Goal: Transaction & Acquisition: Purchase product/service

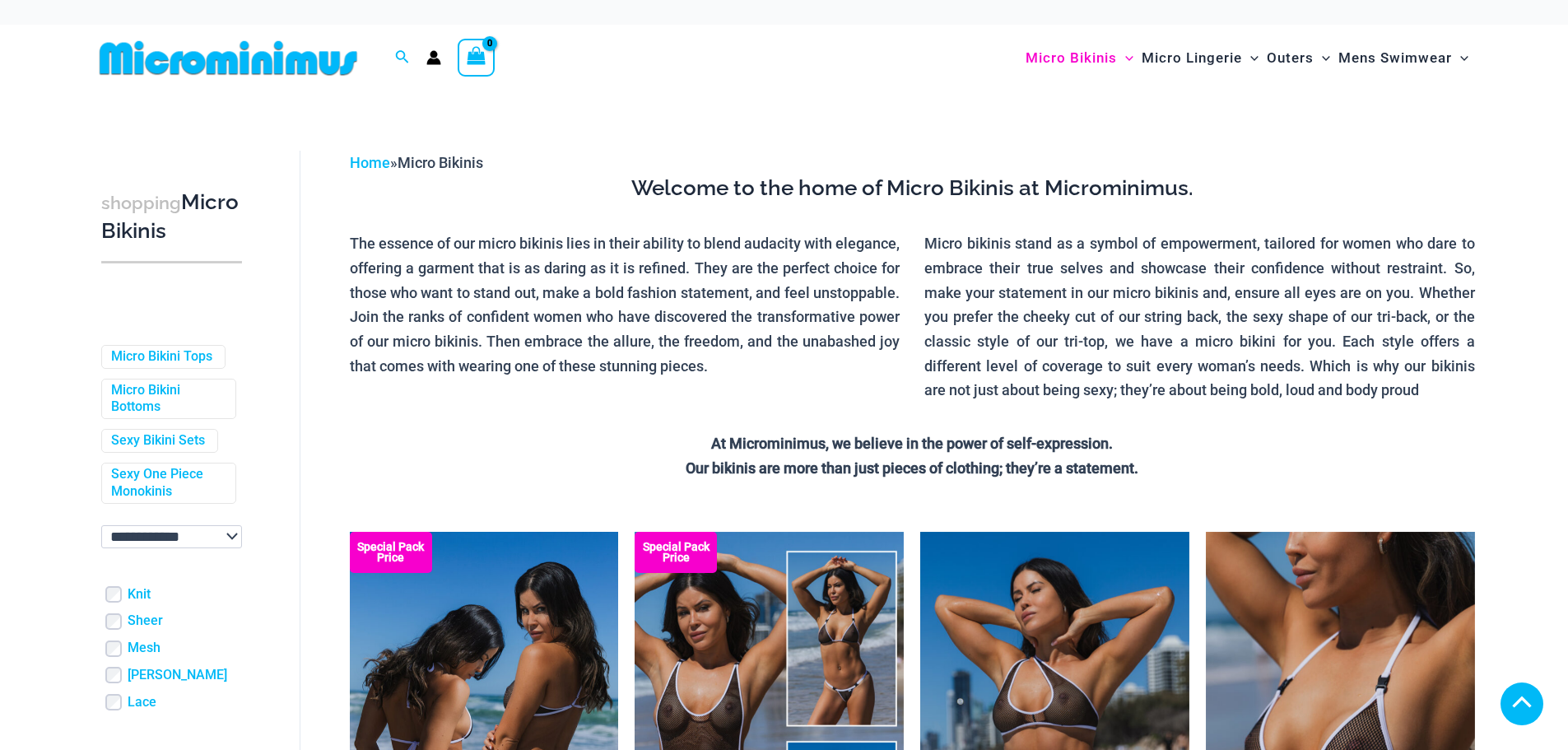
scroll to position [329, 0]
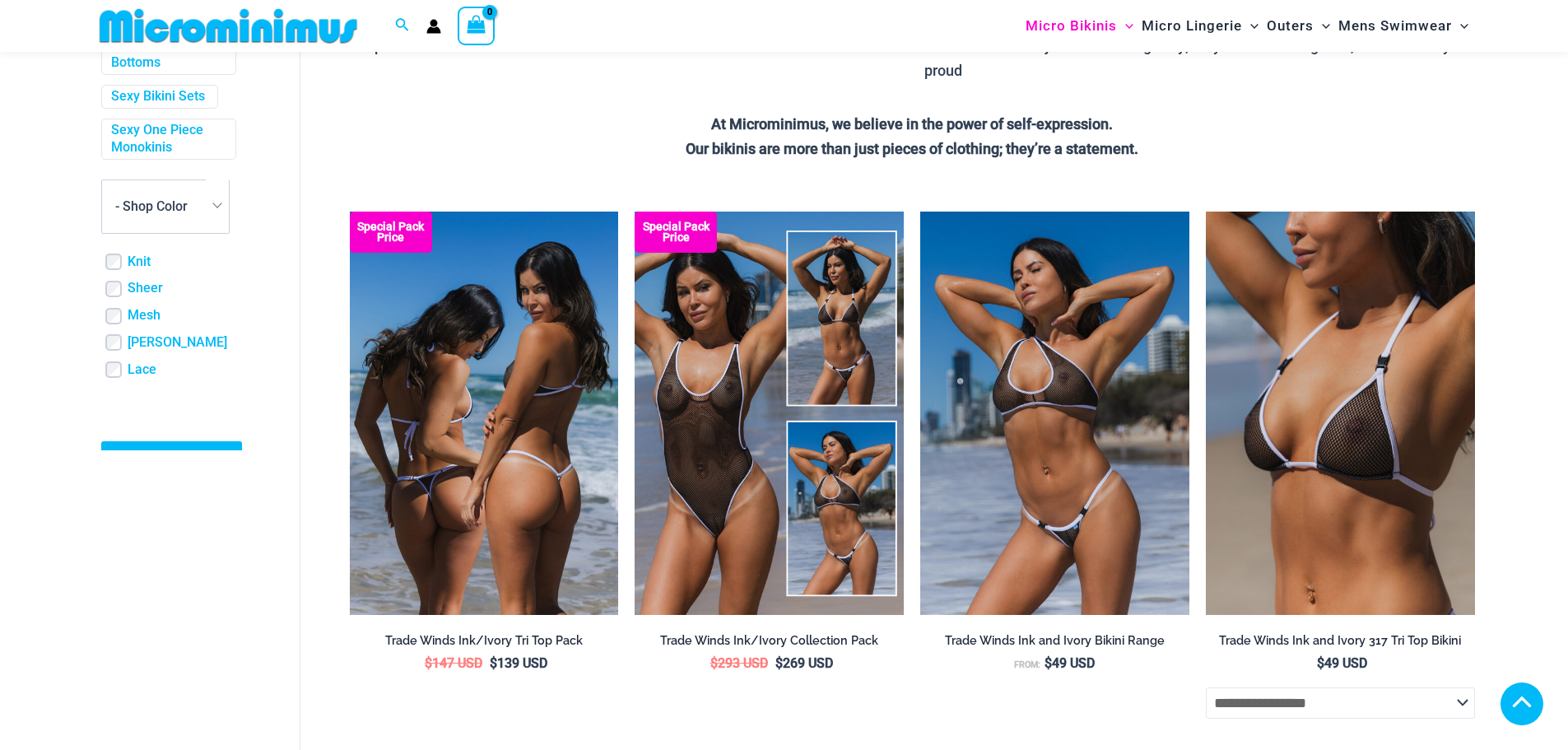
scroll to position [329, 0]
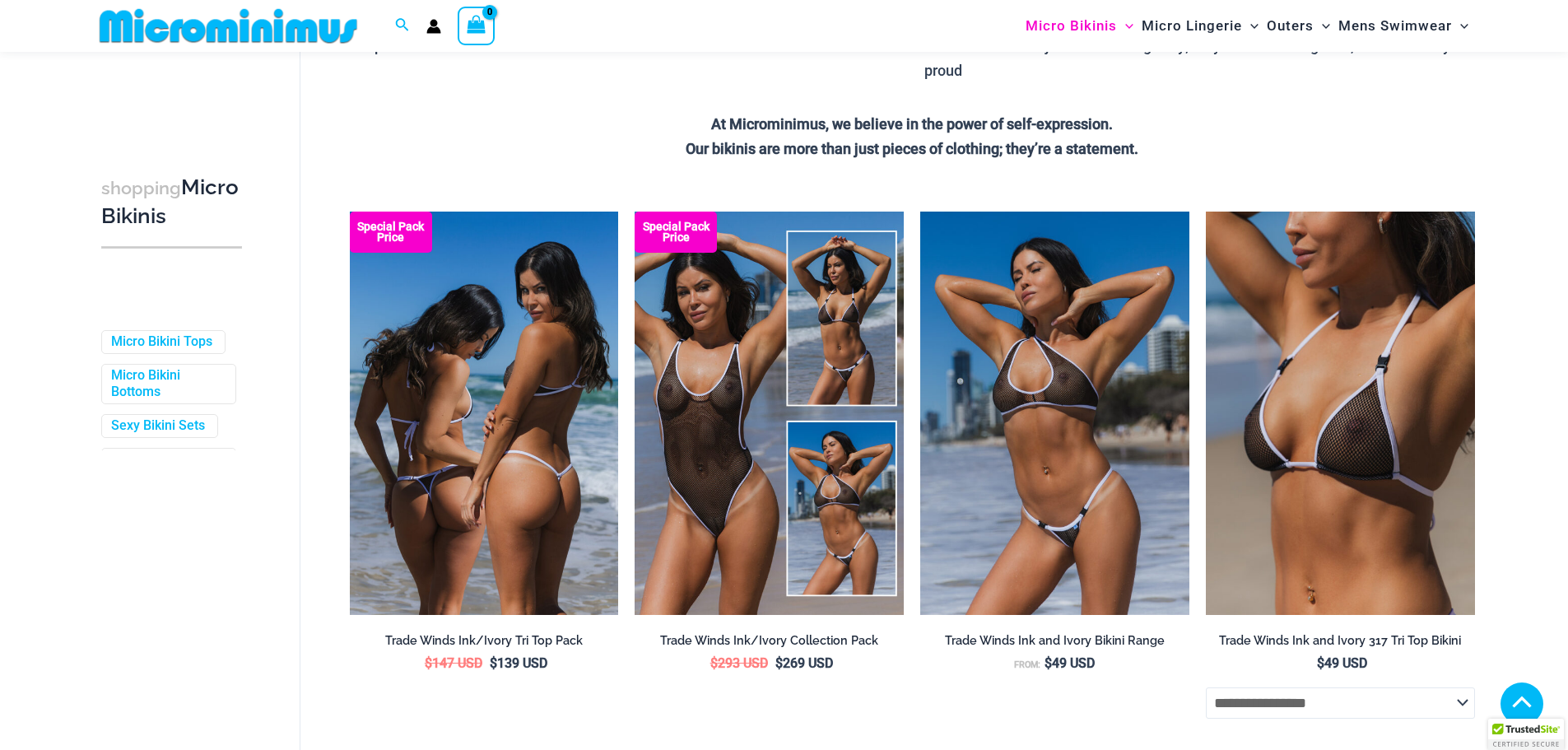
click at [542, 409] on img at bounding box center [484, 413] width 269 height 404
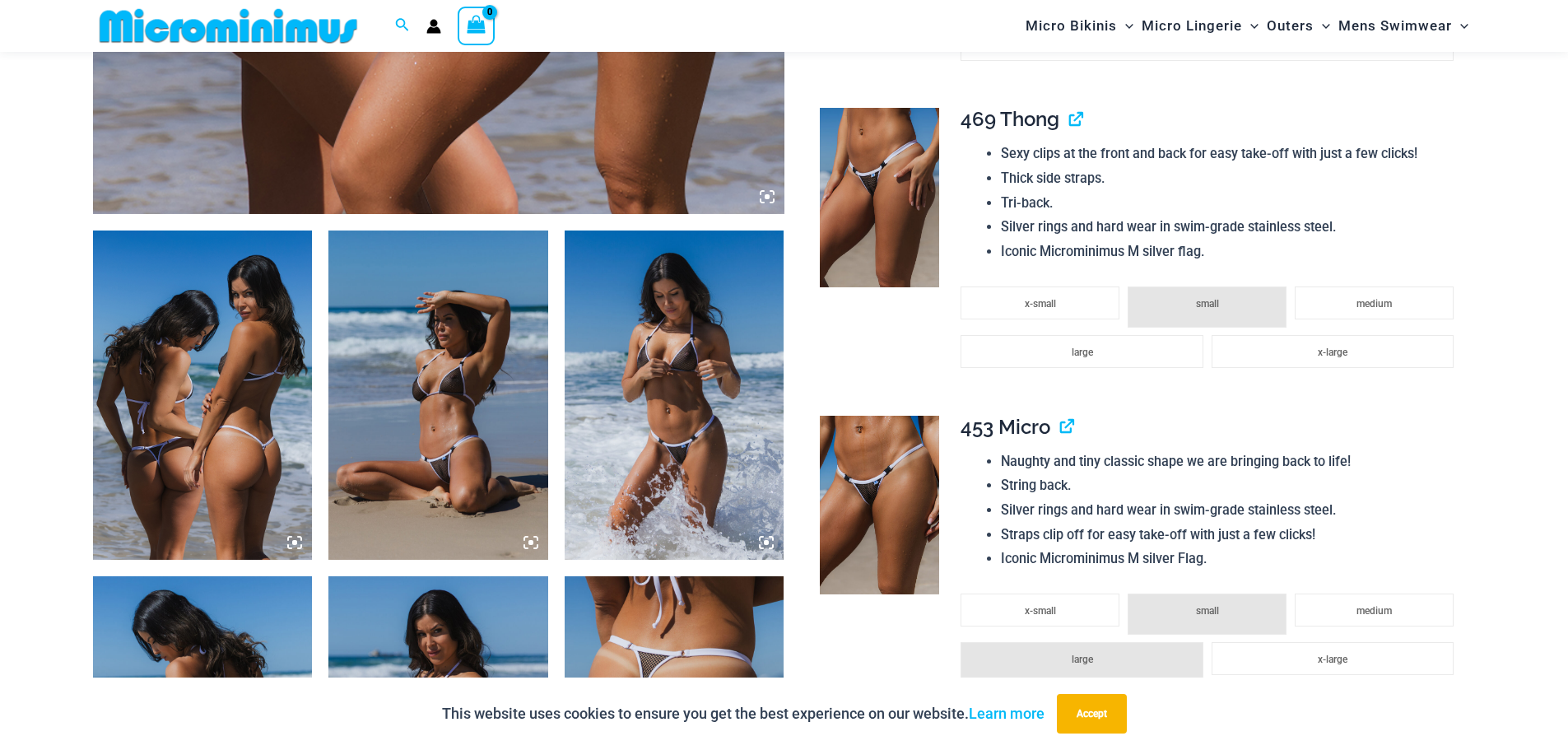
click at [529, 542] on icon at bounding box center [531, 543] width 5 height 5
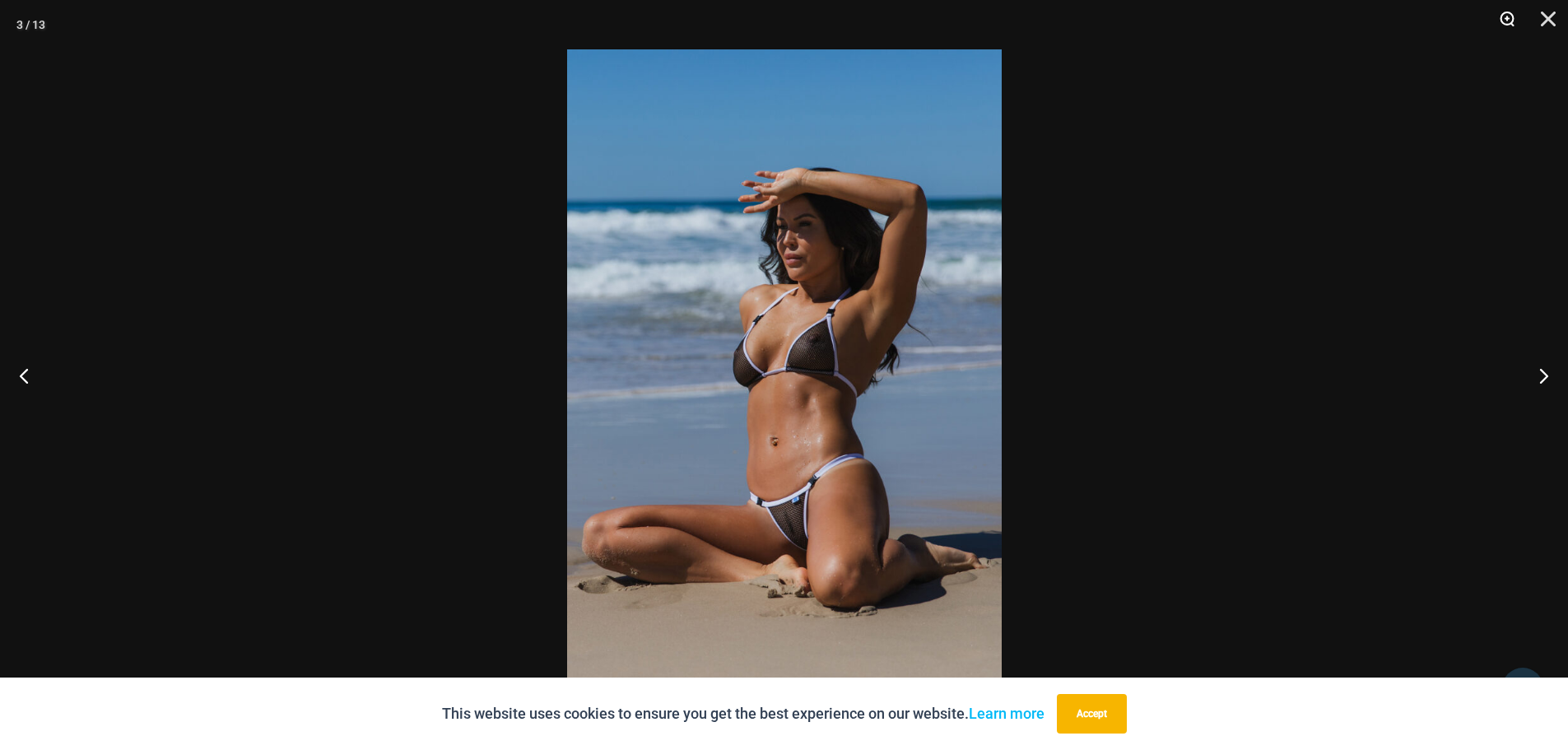
click at [1500, 17] on button "Zoom" at bounding box center [1502, 25] width 41 height 50
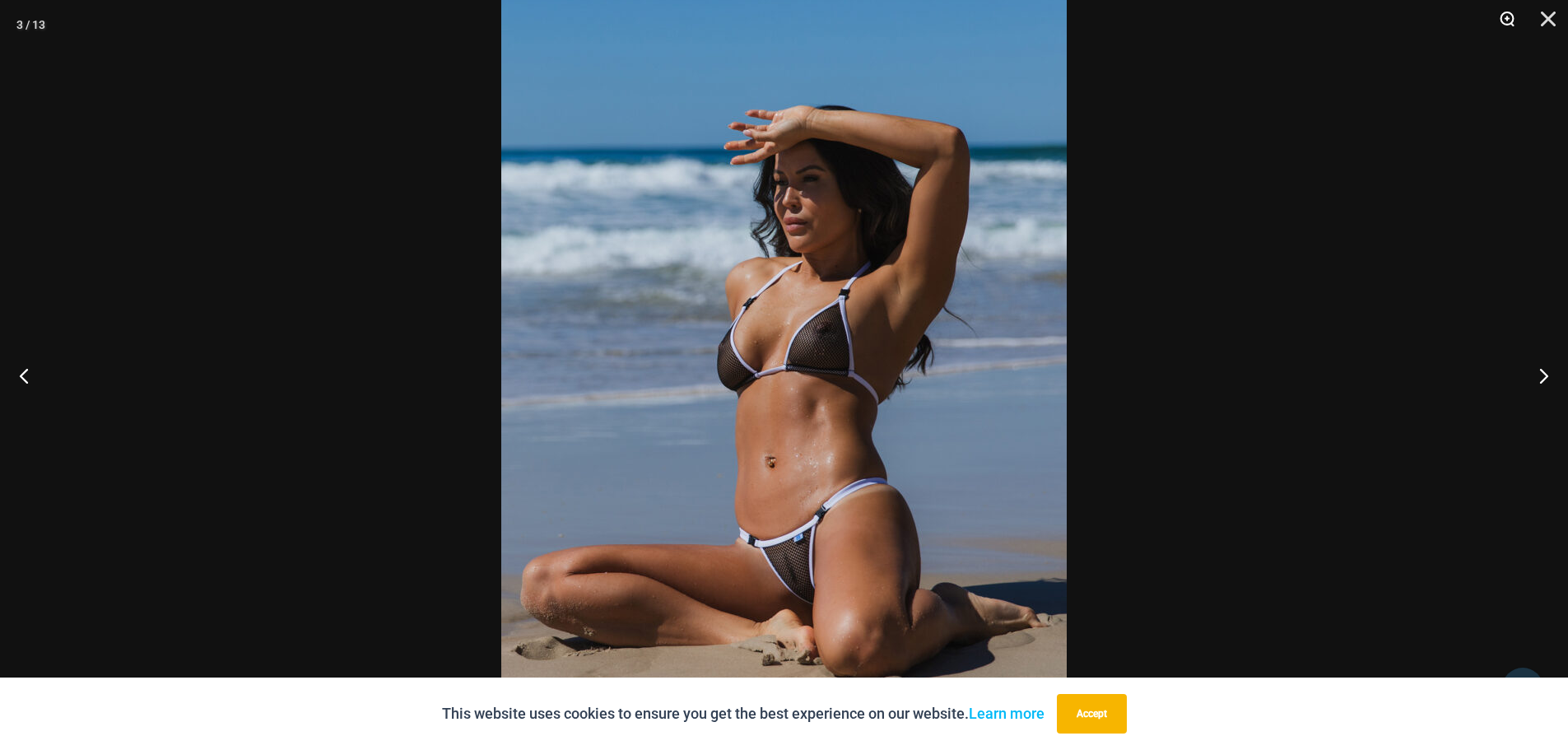
click at [1500, 17] on button "Zoom" at bounding box center [1502, 25] width 41 height 50
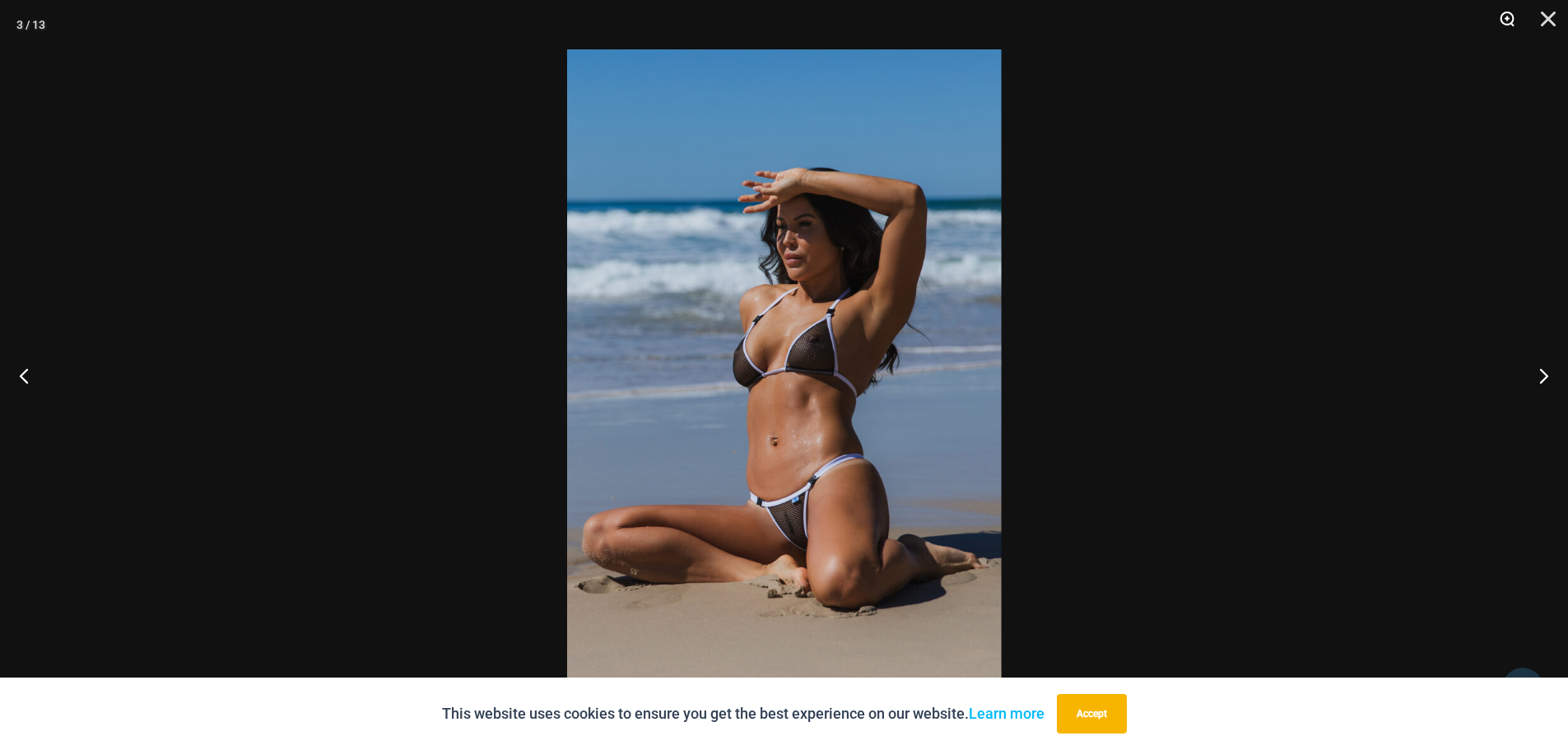
click at [1500, 17] on button "Zoom" at bounding box center [1502, 25] width 41 height 50
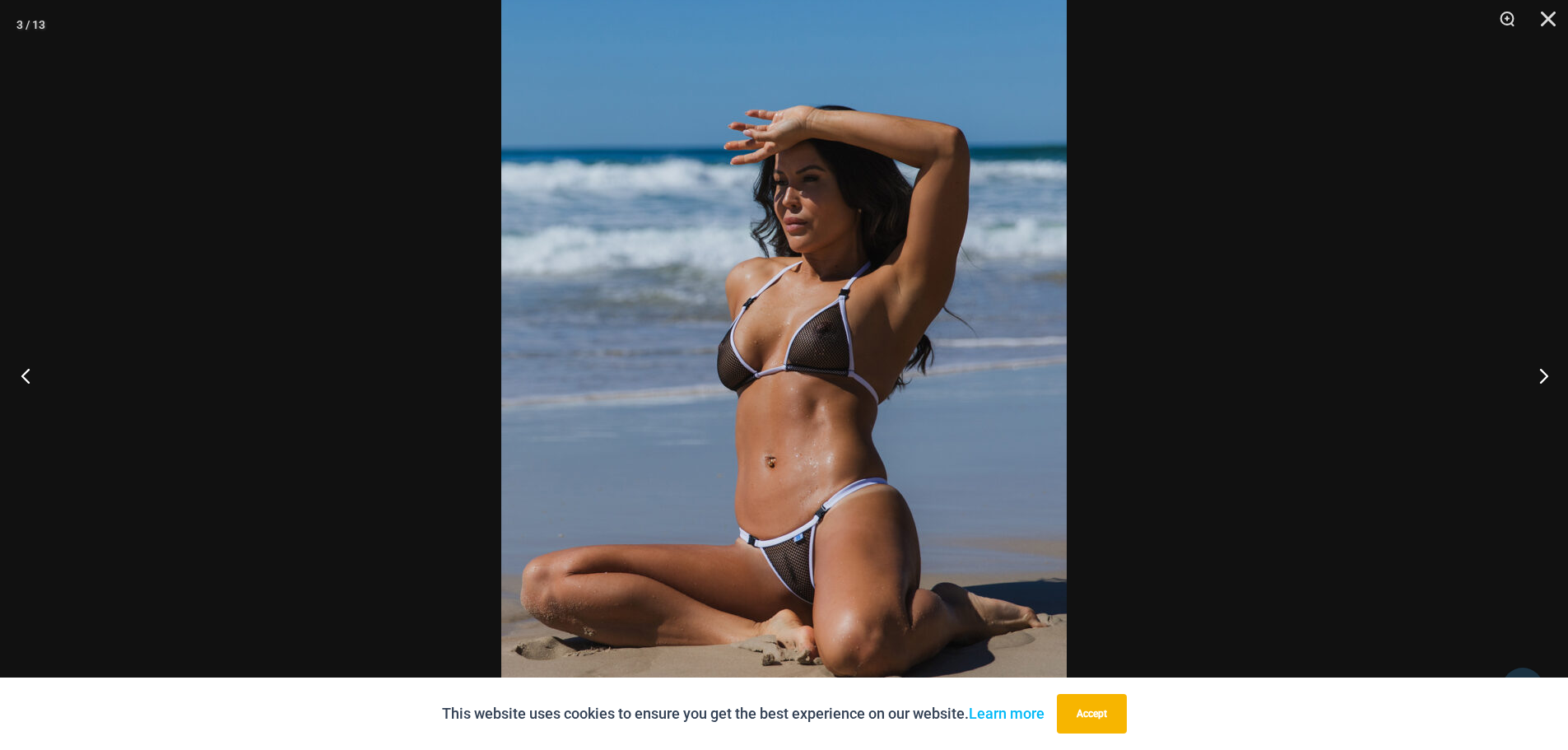
click at [26, 369] on button "Previous" at bounding box center [31, 375] width 61 height 82
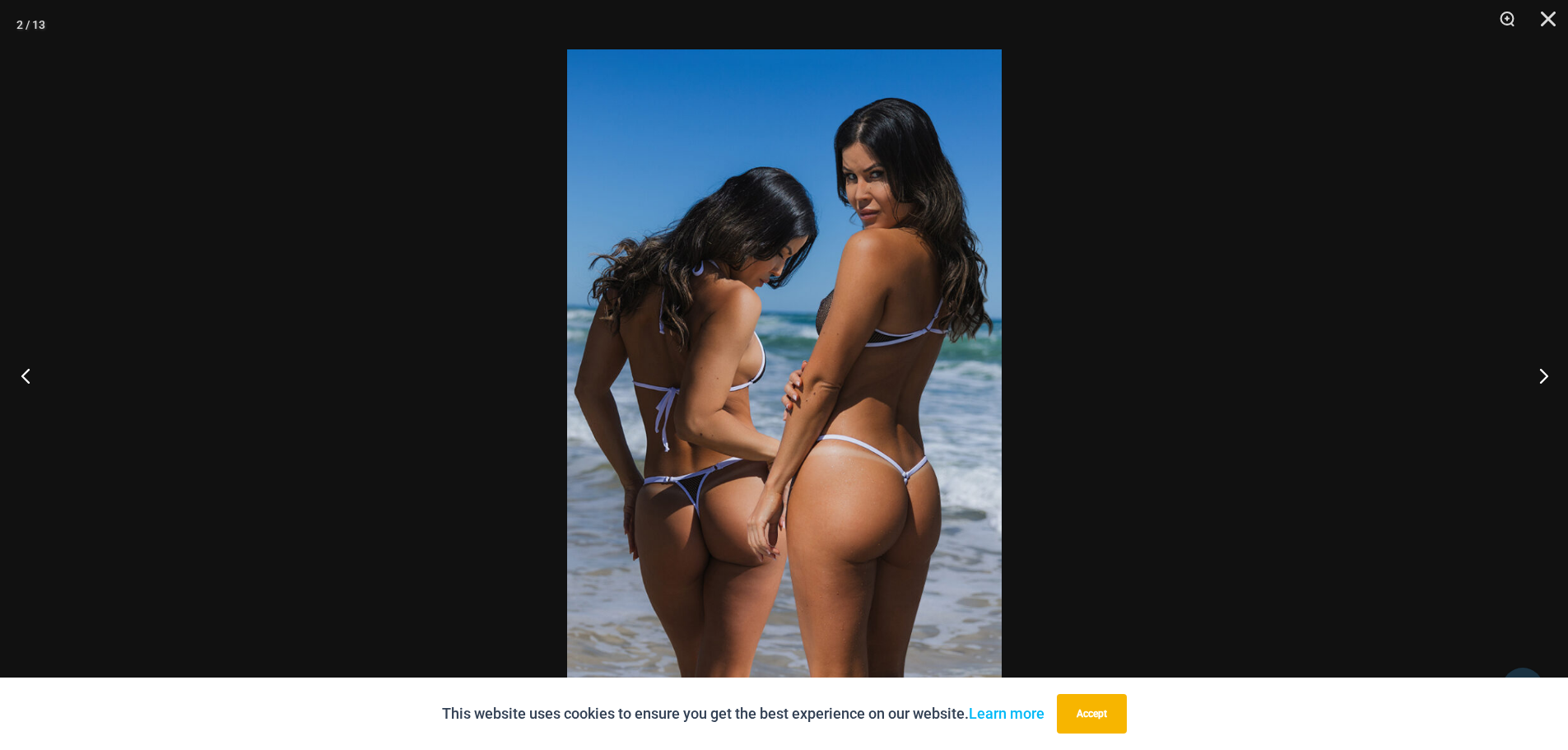
click at [26, 369] on button "Previous" at bounding box center [31, 375] width 61 height 82
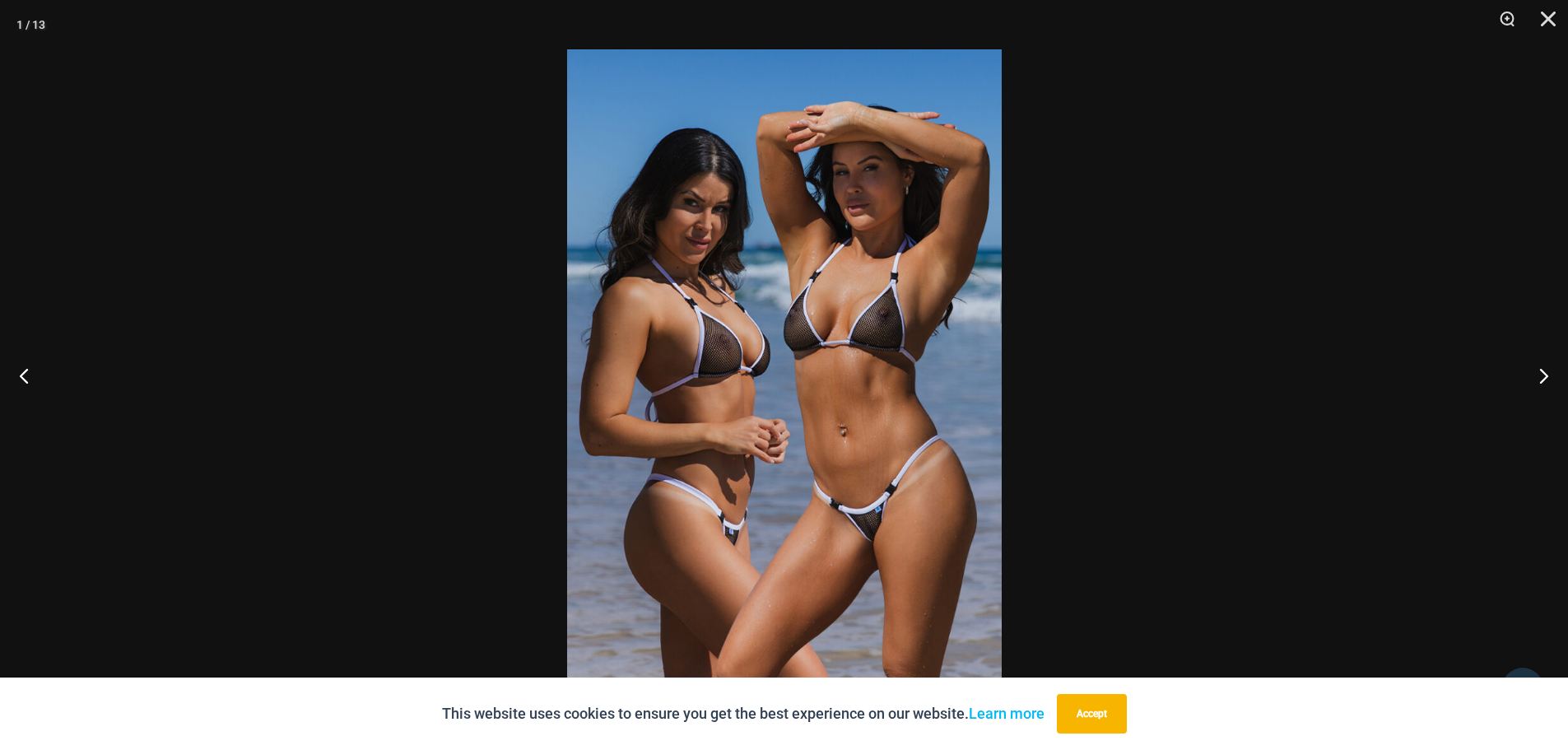
click at [872, 307] on img at bounding box center [784, 375] width 434 height 651
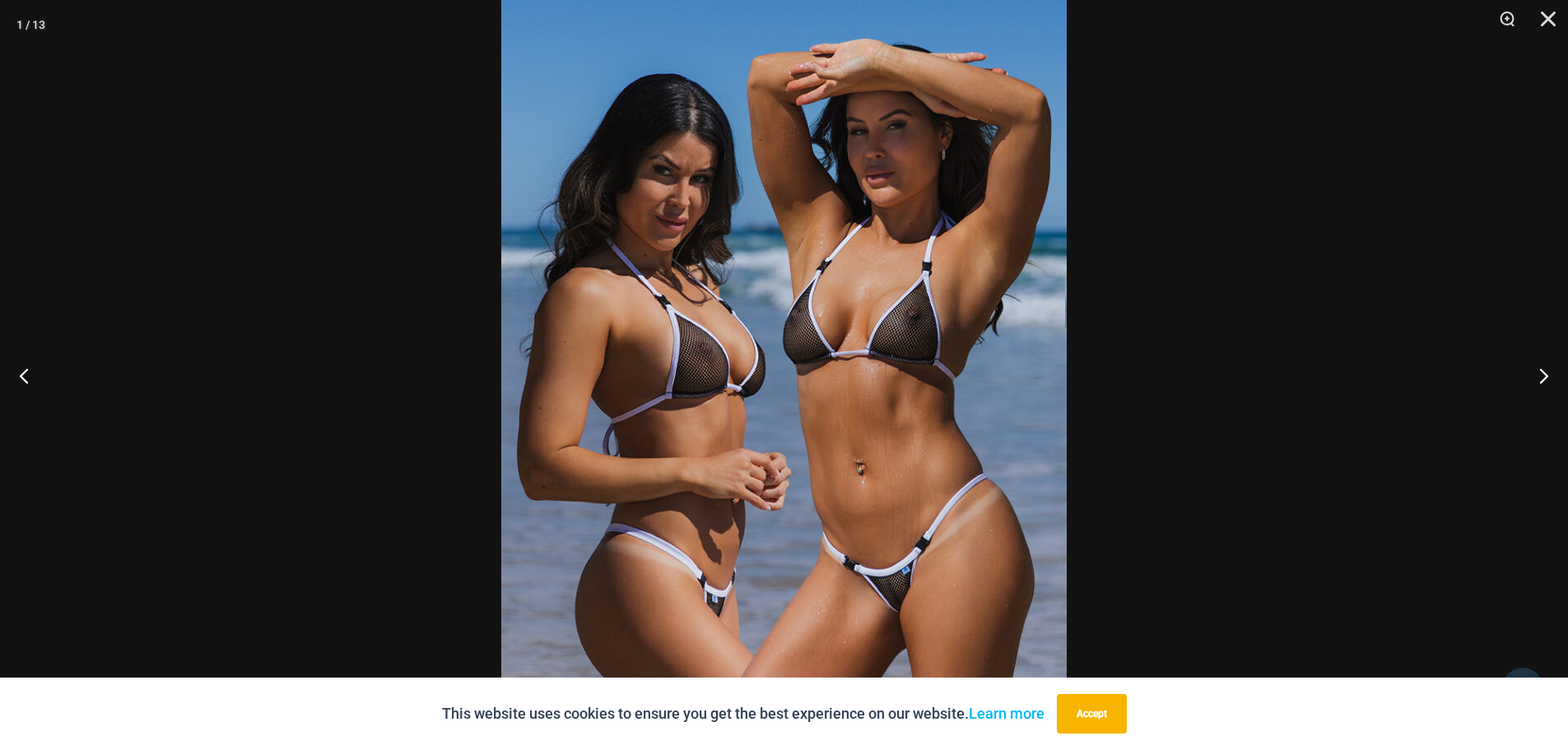
click at [894, 323] on img at bounding box center [784, 394] width 565 height 848
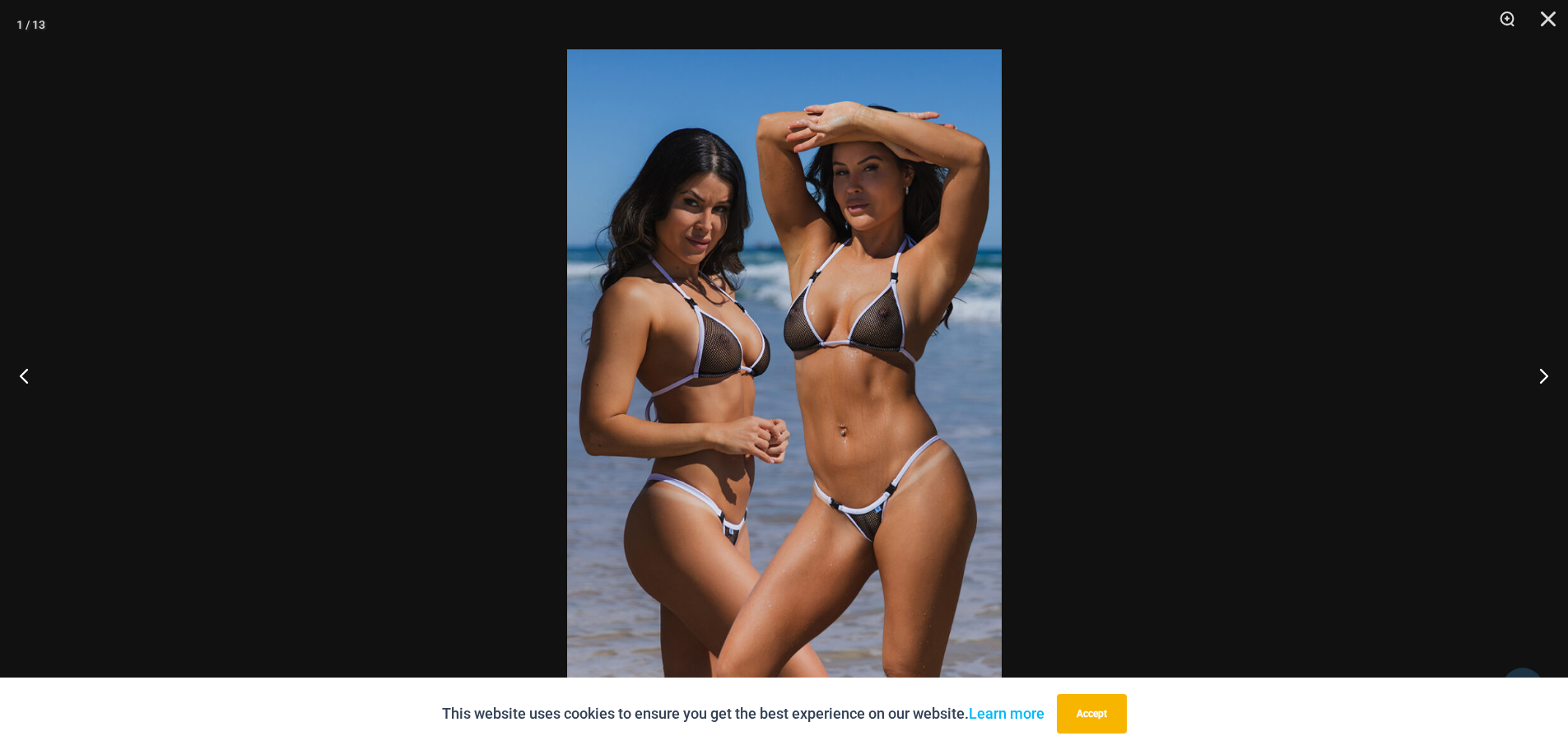
click at [894, 323] on img at bounding box center [784, 375] width 434 height 651
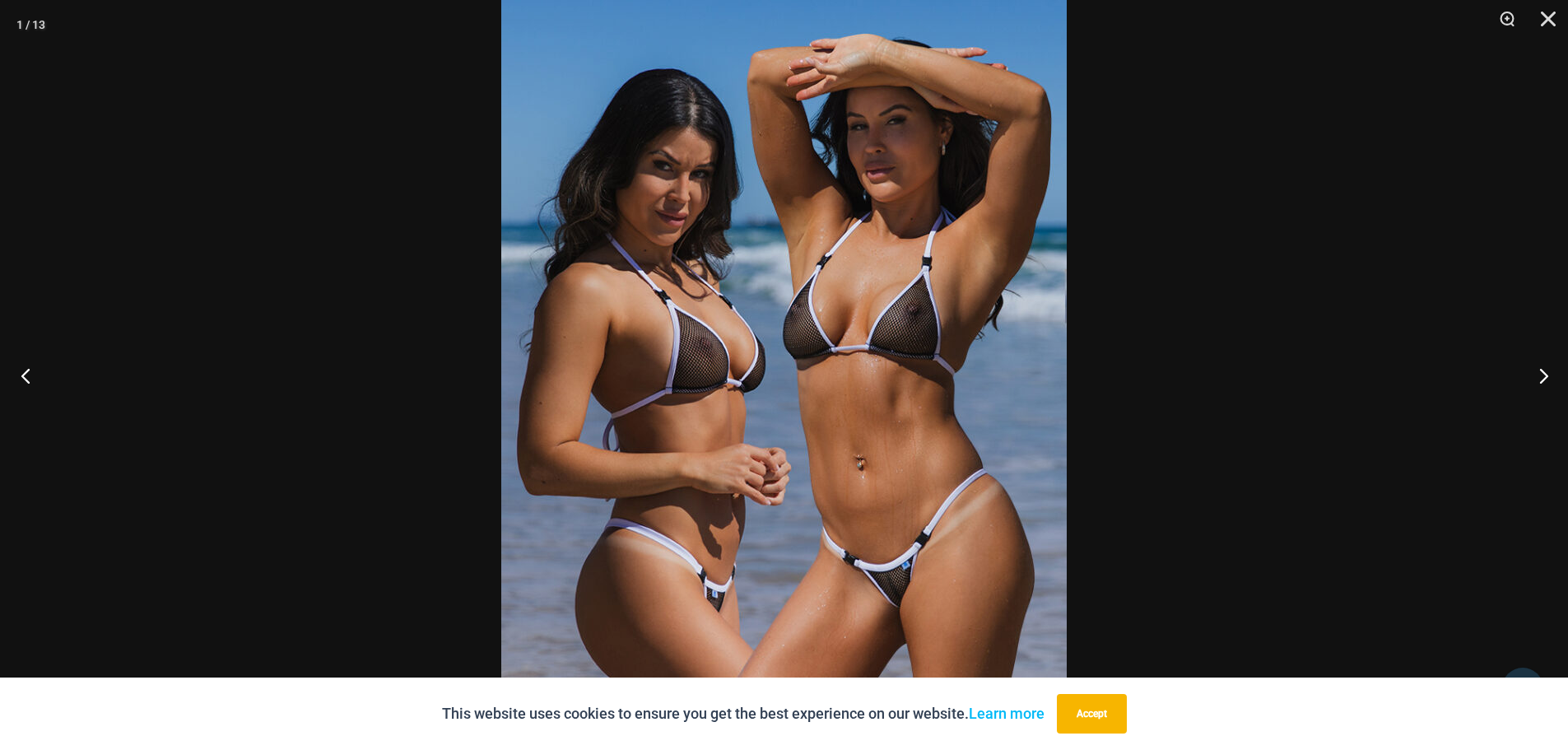
click at [27, 375] on button "Previous" at bounding box center [31, 375] width 61 height 82
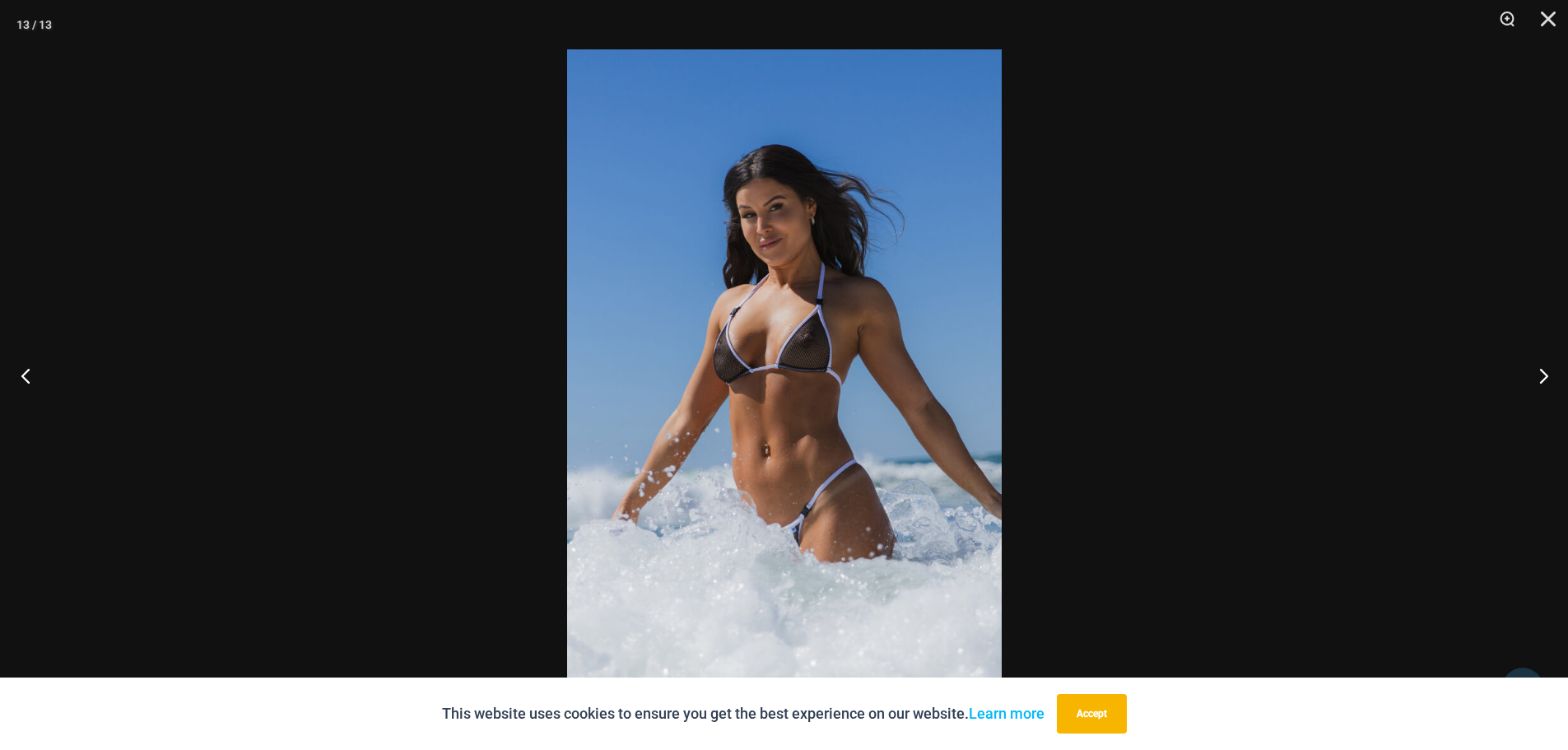
click at [27, 375] on button "Previous" at bounding box center [31, 375] width 61 height 82
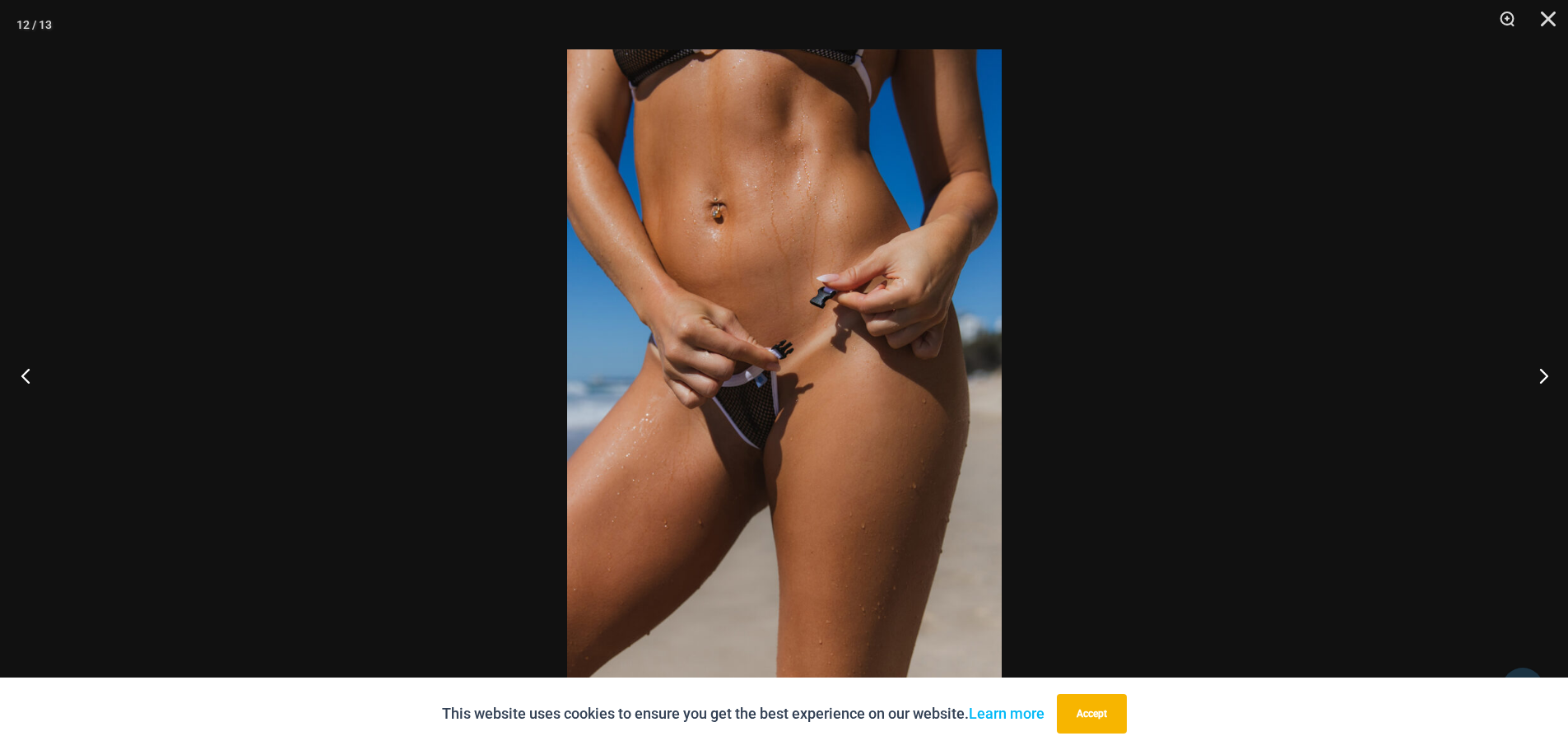
click at [27, 375] on button "Previous" at bounding box center [31, 375] width 61 height 82
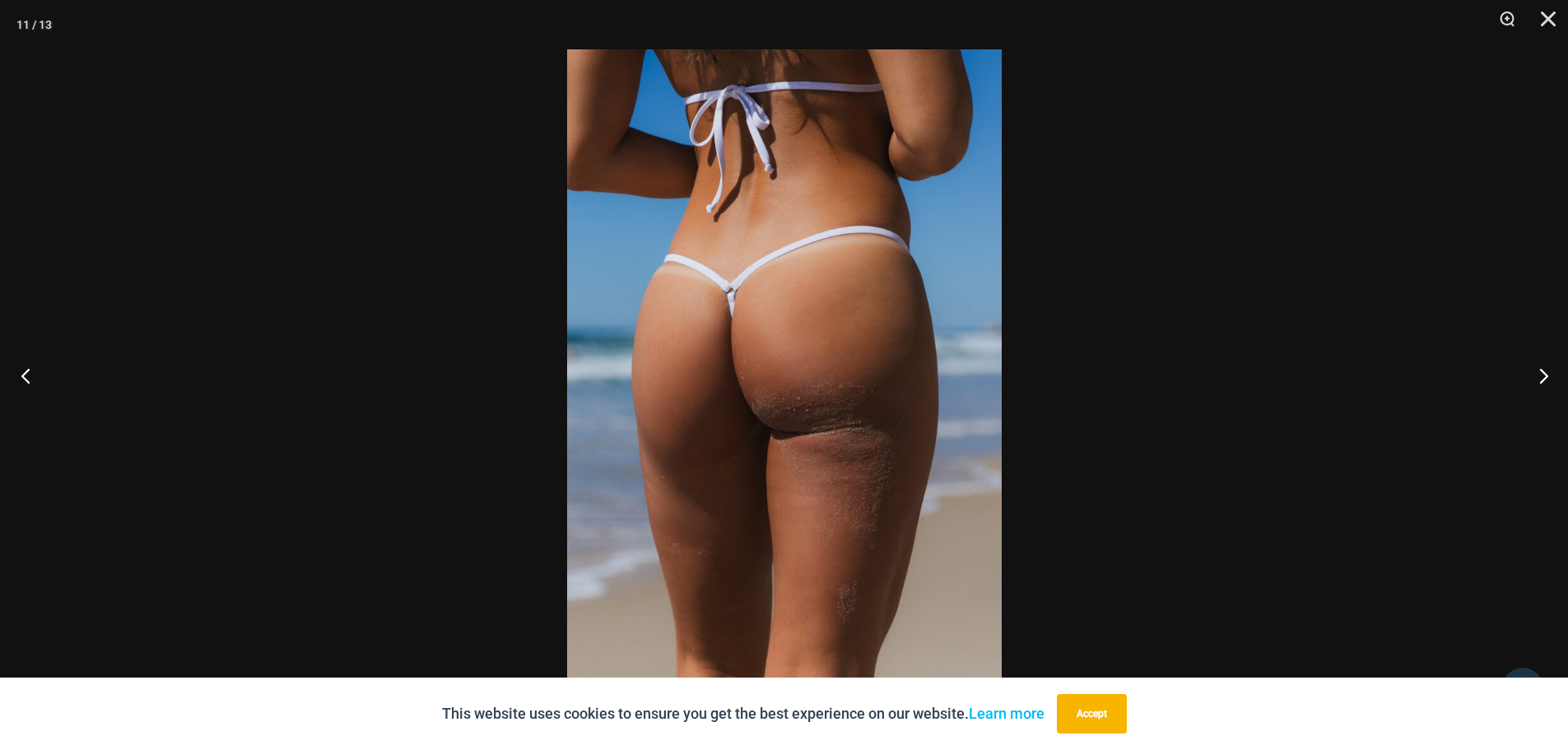
click at [27, 375] on button "Previous" at bounding box center [31, 375] width 61 height 82
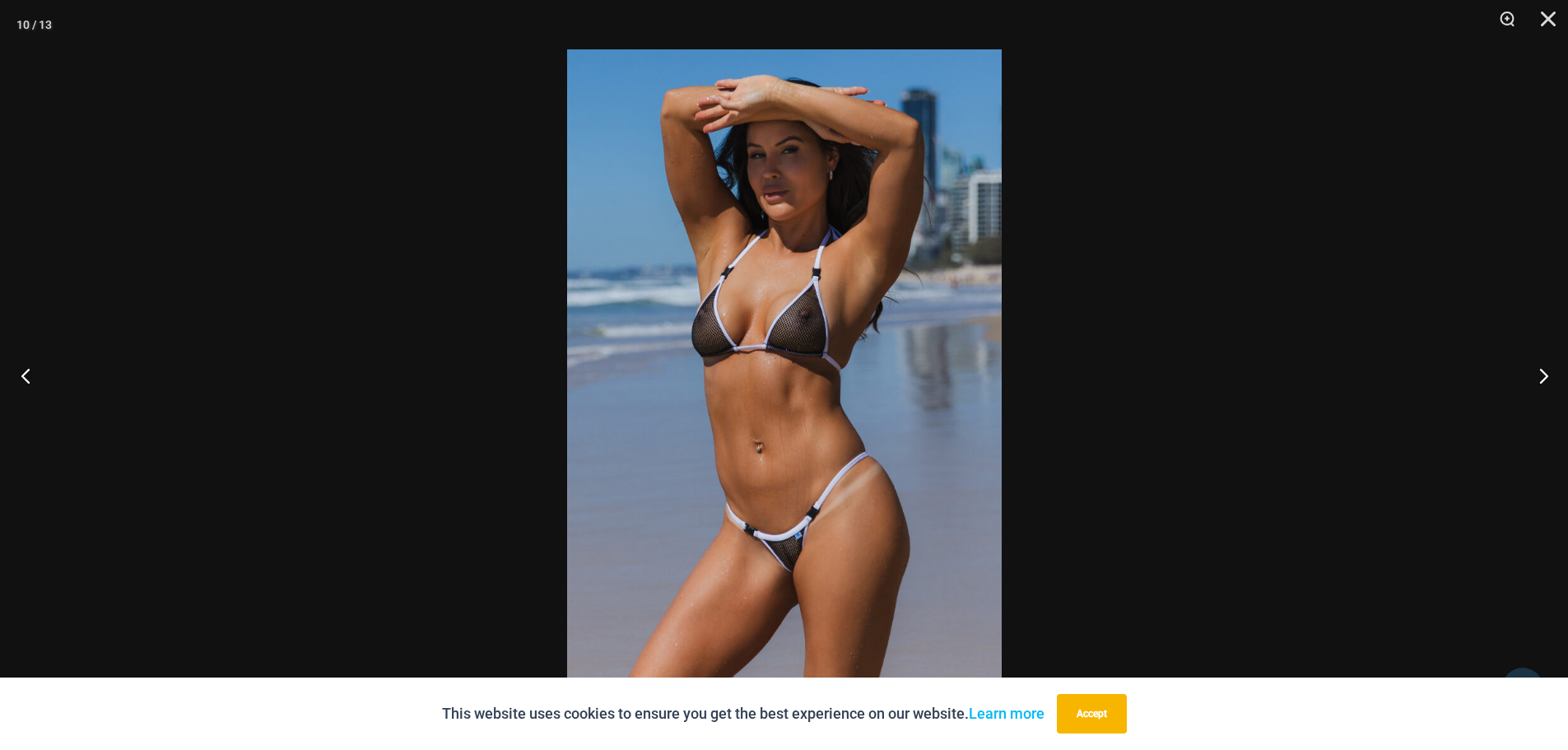
click at [27, 375] on button "Previous" at bounding box center [31, 375] width 61 height 82
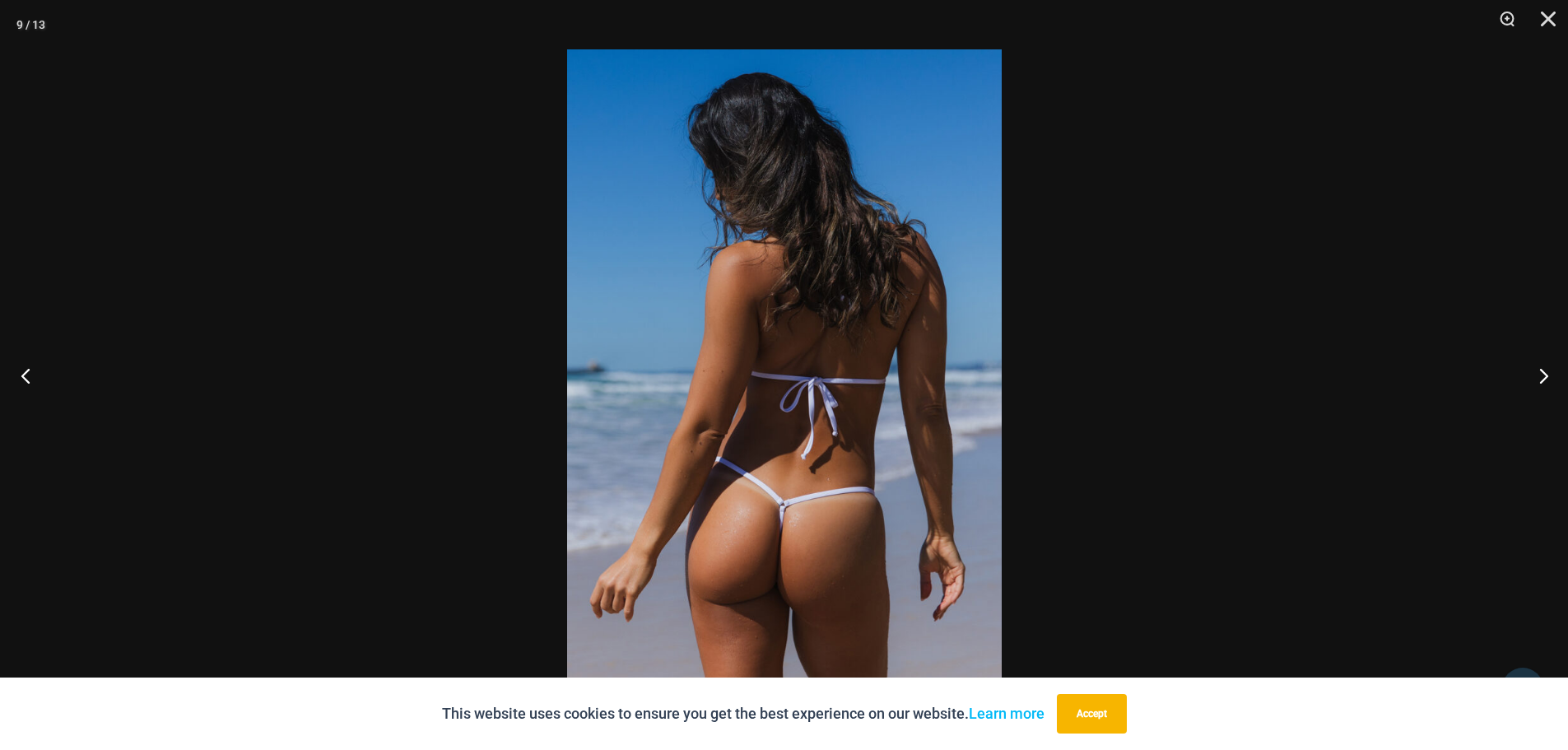
click at [27, 375] on button "Previous" at bounding box center [31, 375] width 61 height 82
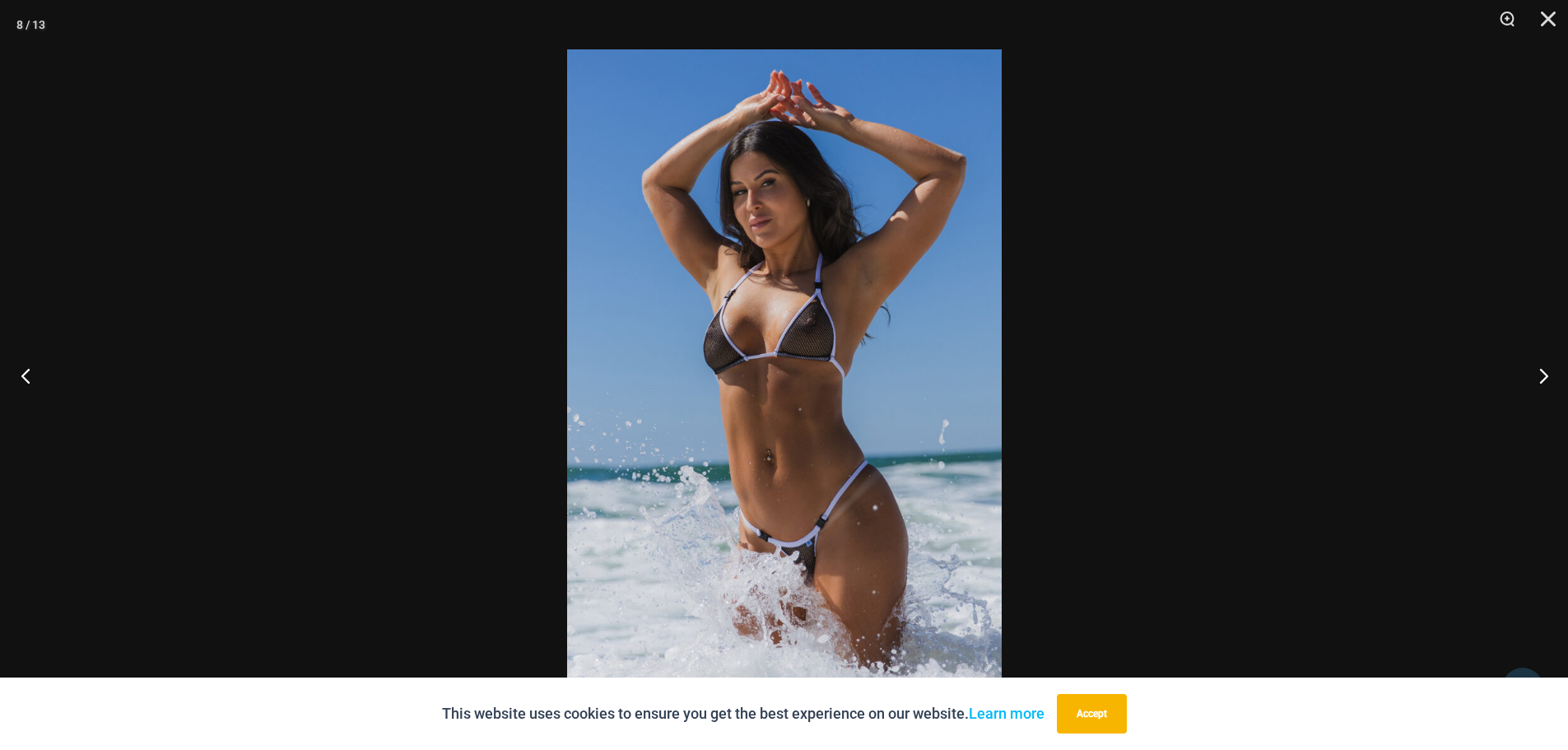
click at [27, 375] on button "Previous" at bounding box center [31, 375] width 61 height 82
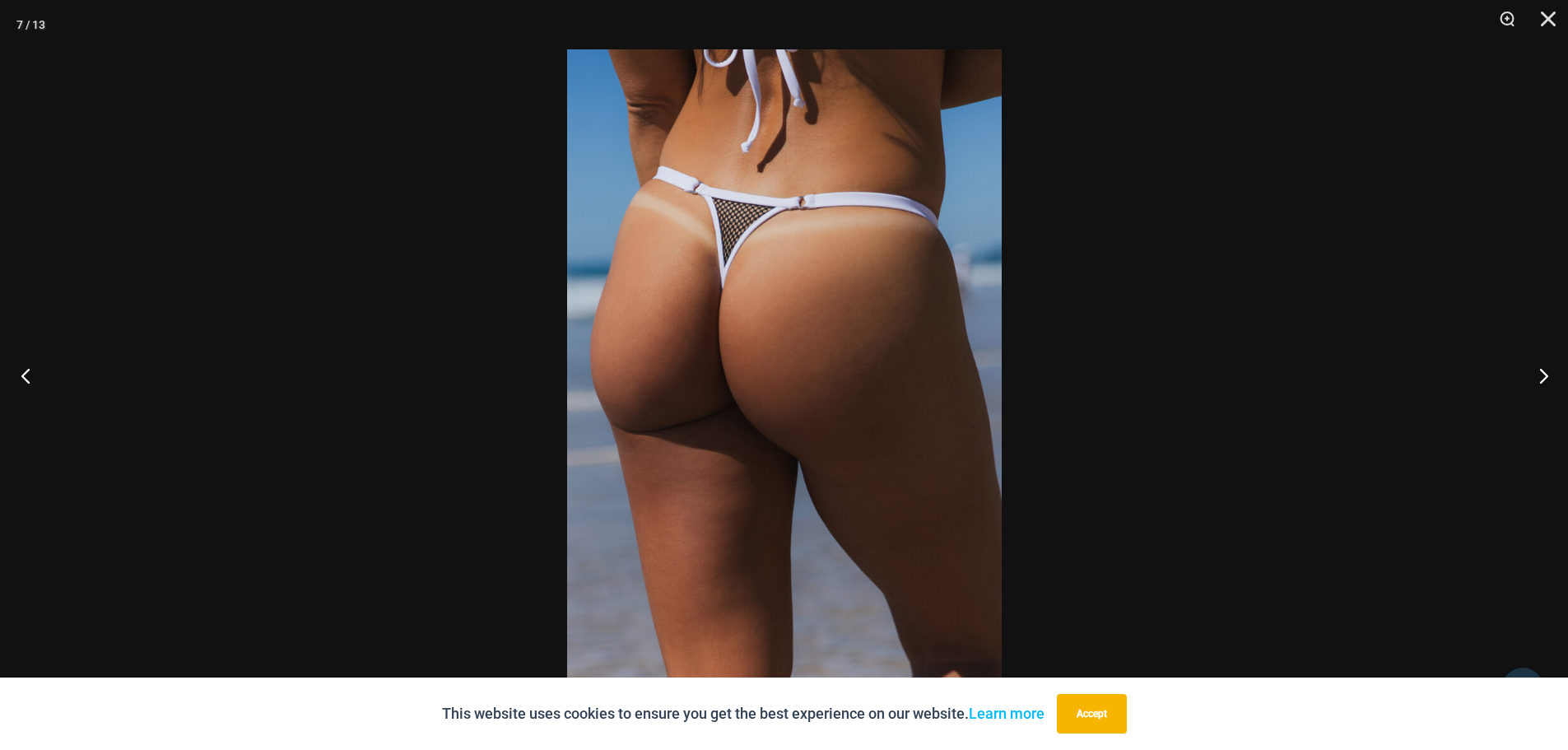
click at [27, 375] on button "Previous" at bounding box center [31, 375] width 61 height 82
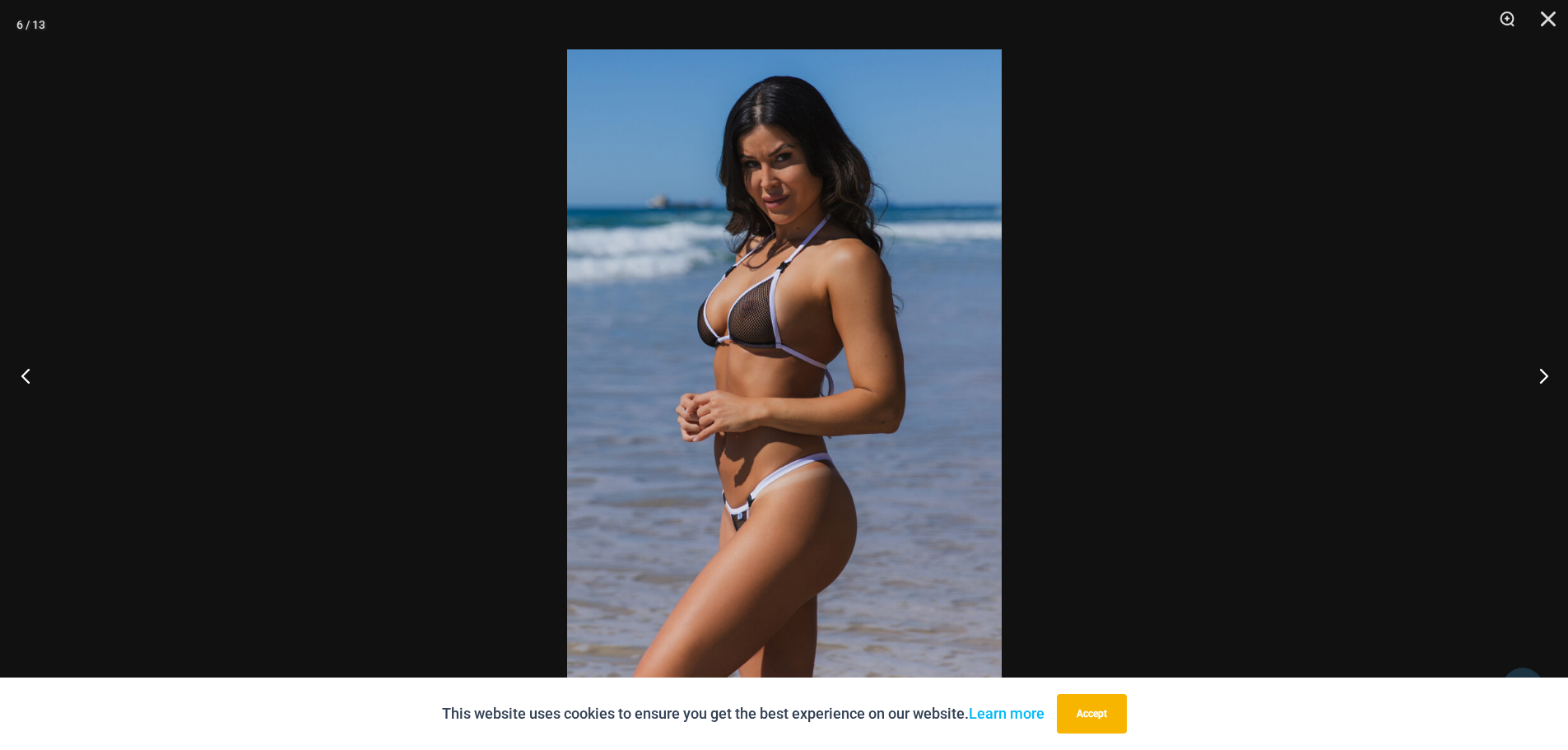
click at [27, 375] on button "Previous" at bounding box center [31, 375] width 61 height 82
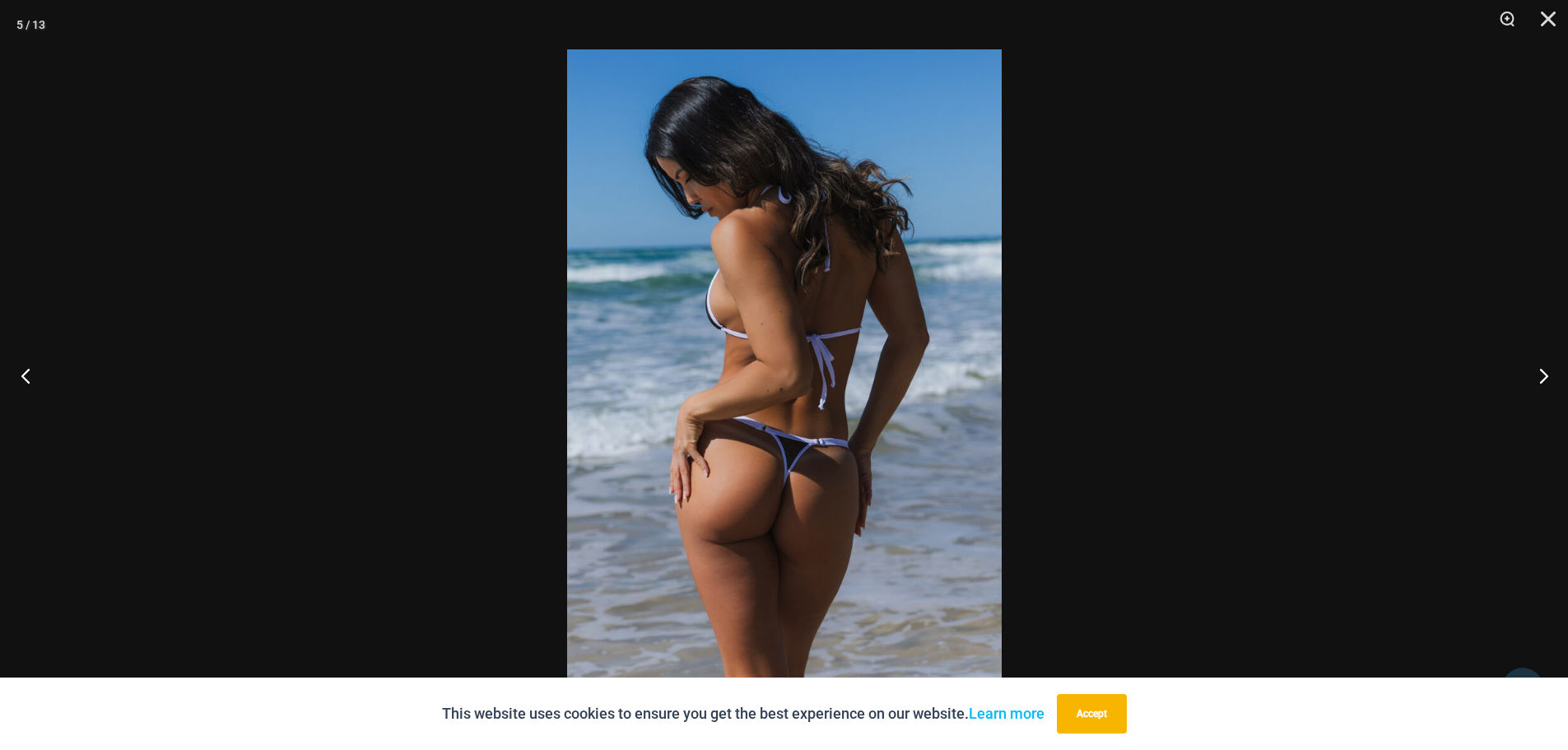
click at [27, 375] on button "Previous" at bounding box center [31, 375] width 61 height 82
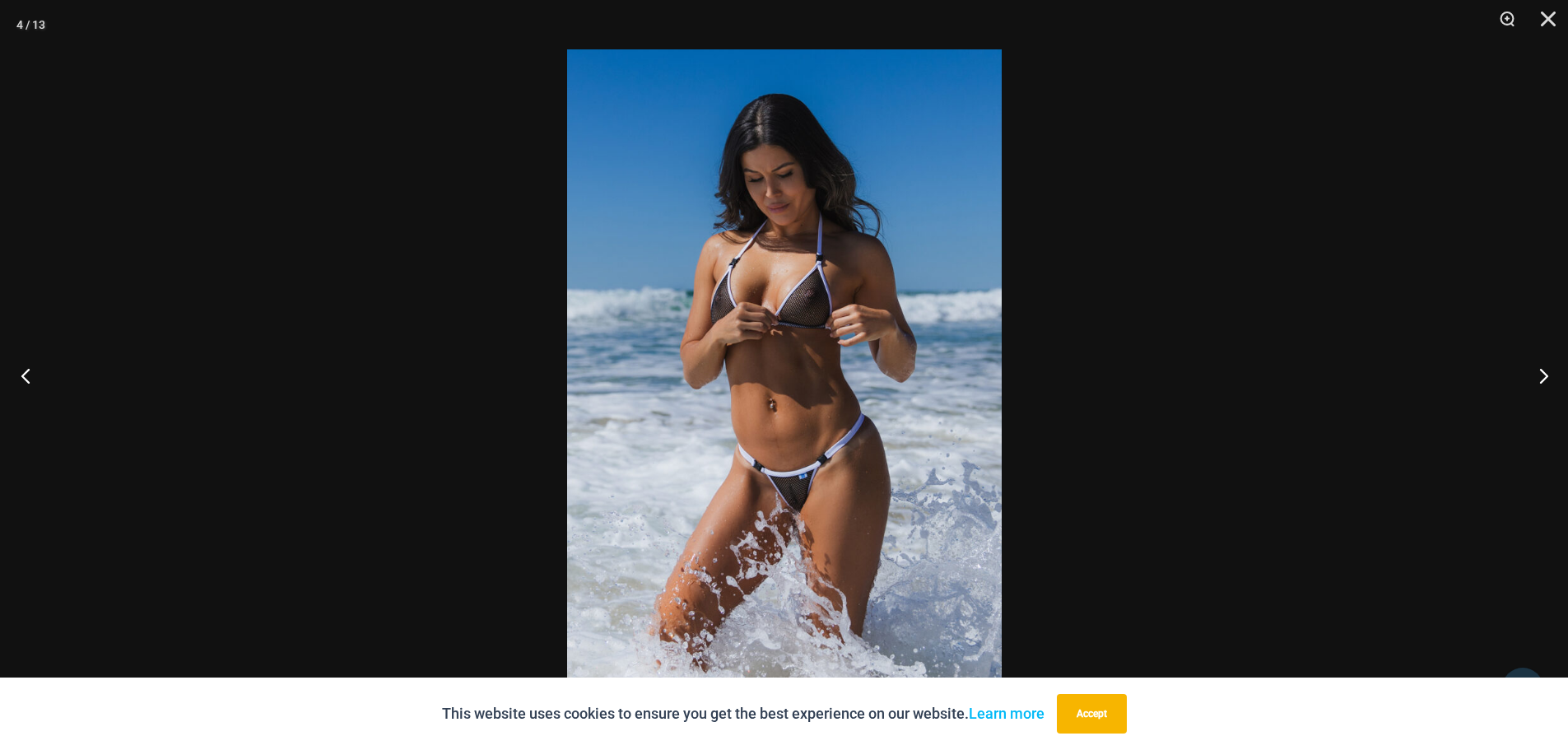
click at [27, 375] on button "Previous" at bounding box center [31, 375] width 61 height 82
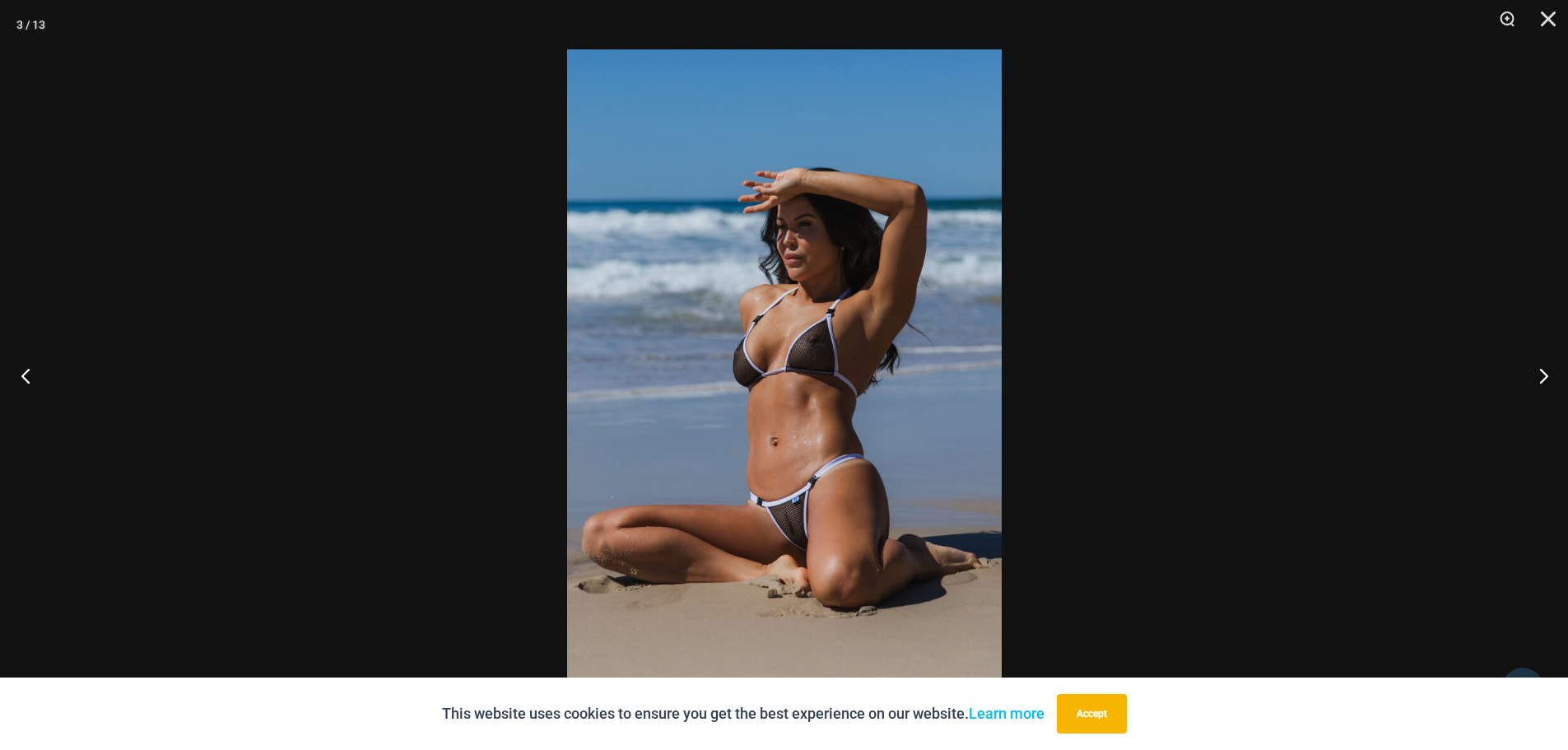
click at [27, 375] on button "Previous" at bounding box center [31, 375] width 61 height 82
